Goal: Information Seeking & Learning: Understand process/instructions

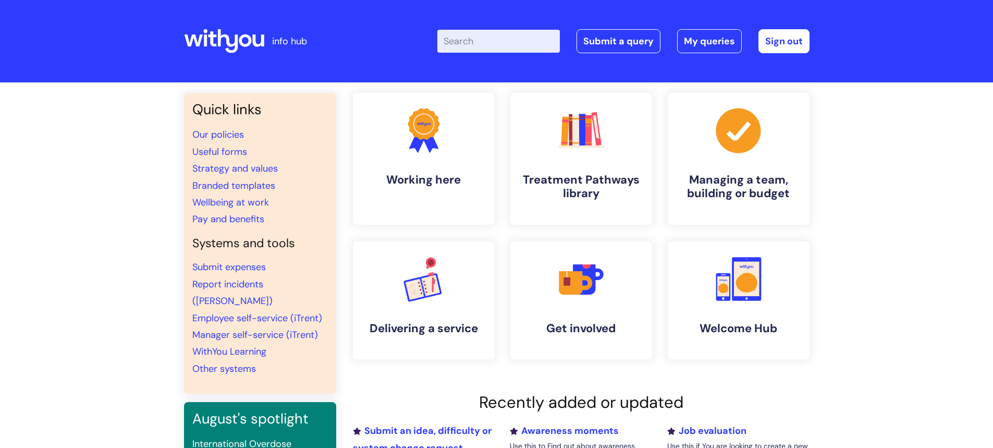
click at [499, 44] on input "Enter your search term here..." at bounding box center [498, 41] width 123 height 23
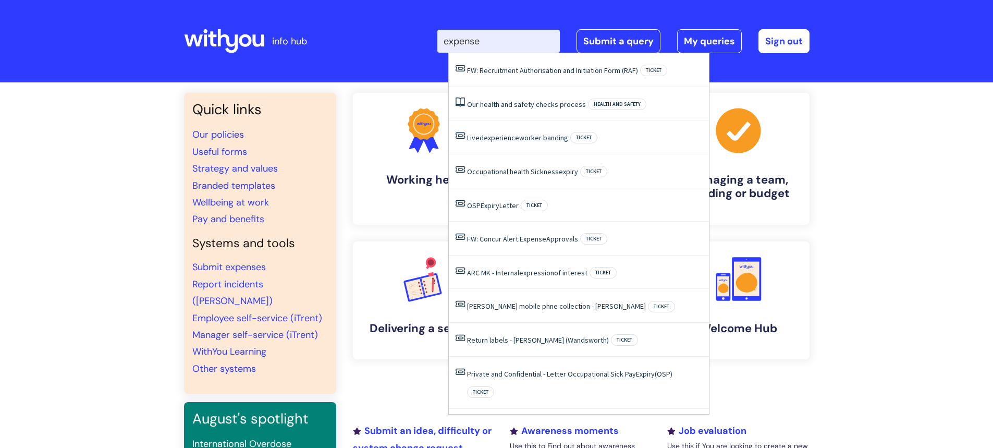
type input "expenses"
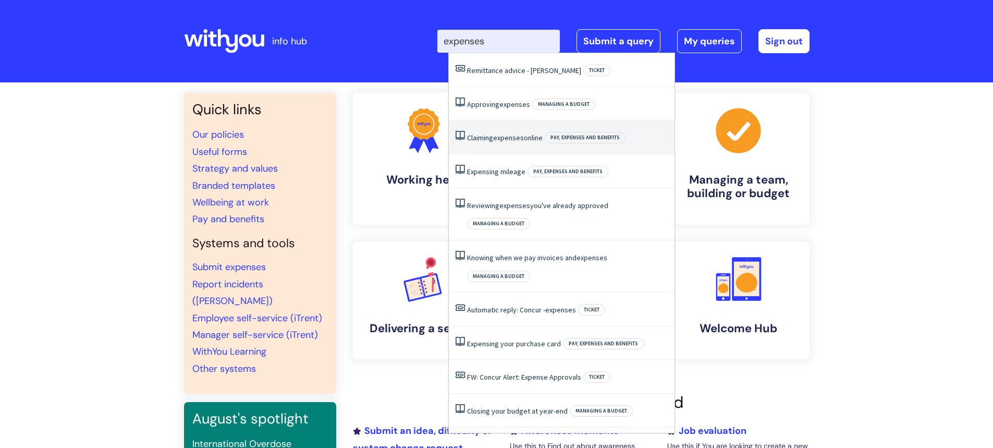
click at [515, 142] on span "expenses" at bounding box center [508, 137] width 31 height 9
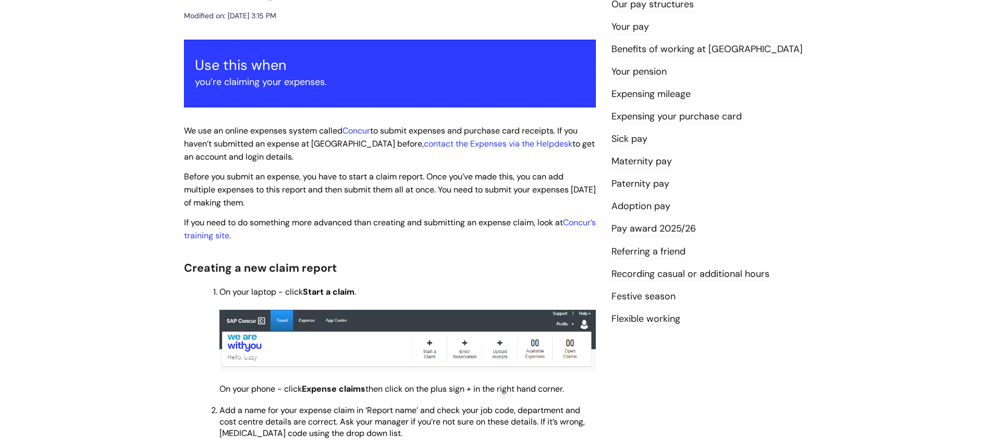
scroll to position [156, 0]
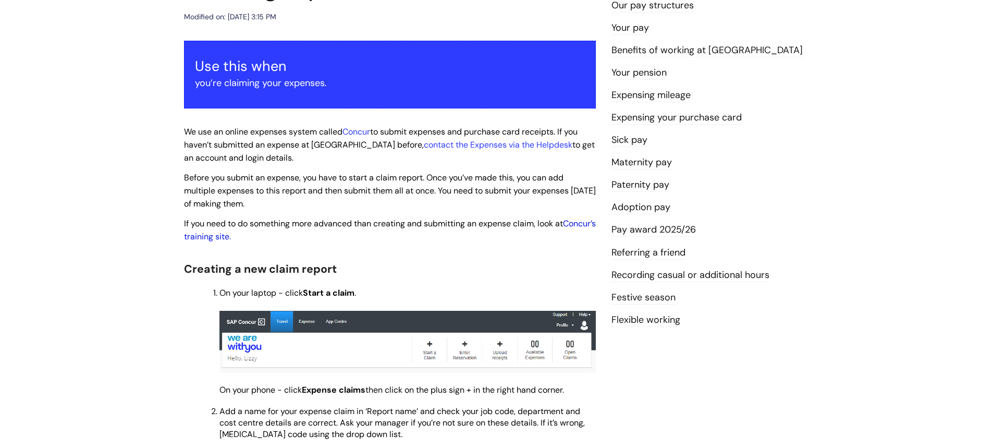
click at [250, 239] on link "Concur’s training site" at bounding box center [390, 230] width 412 height 24
